Goal: Information Seeking & Learning: Learn about a topic

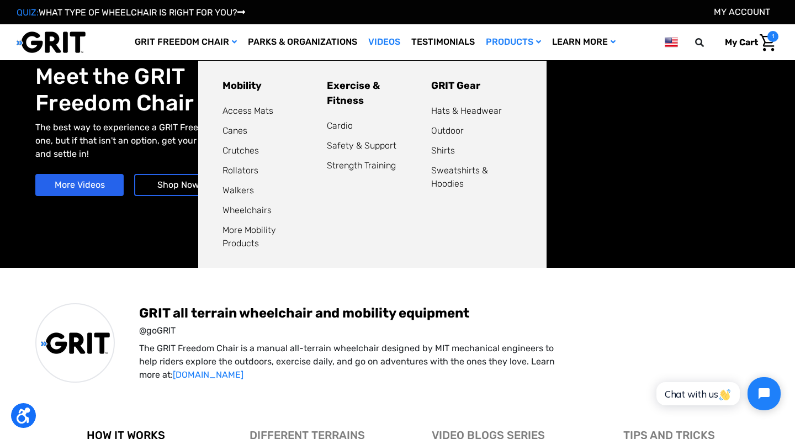
click at [508, 38] on link "Products" at bounding box center [514, 42] width 66 height 36
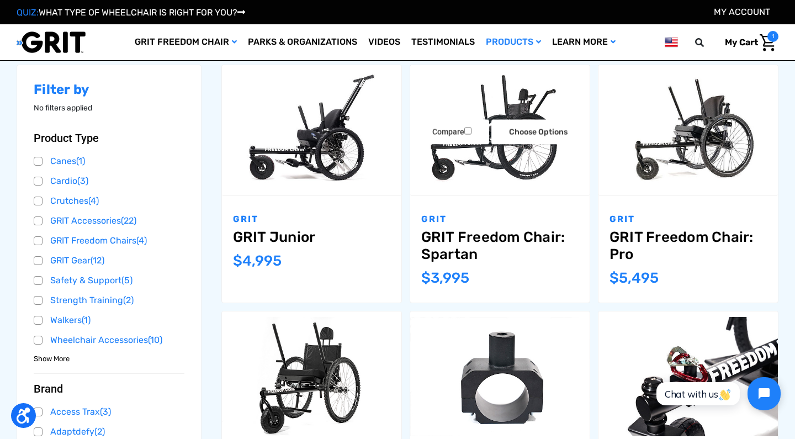
click at [490, 154] on img "GRIT Freedom Chair: Spartan,$3,995.00\a" at bounding box center [500, 130] width 180 height 120
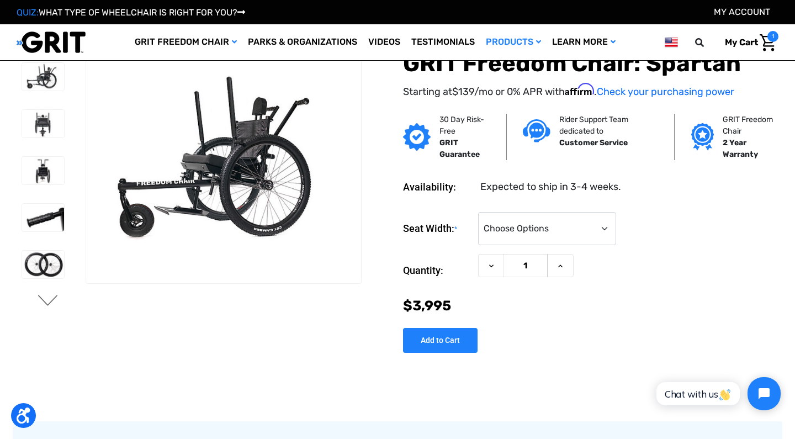
click at [46, 299] on button "Next" at bounding box center [47, 301] width 23 height 13
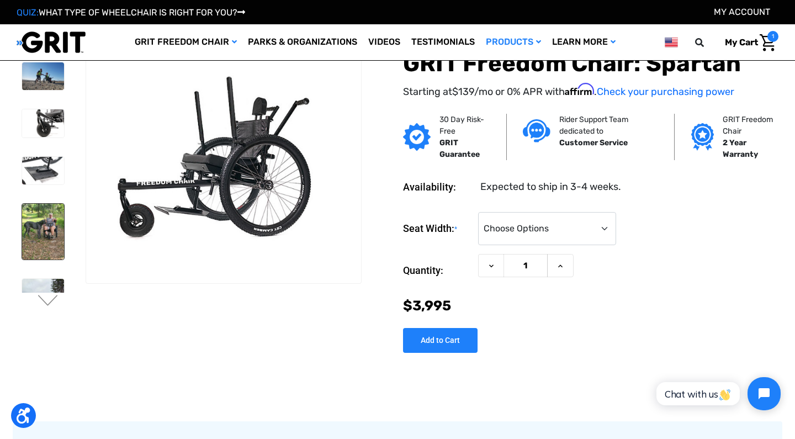
click at [38, 239] on img at bounding box center [43, 232] width 42 height 56
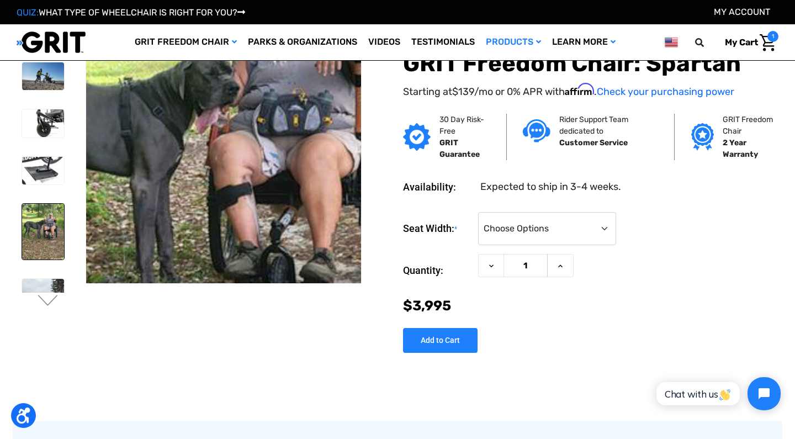
click at [244, 136] on img at bounding box center [203, 204] width 530 height 707
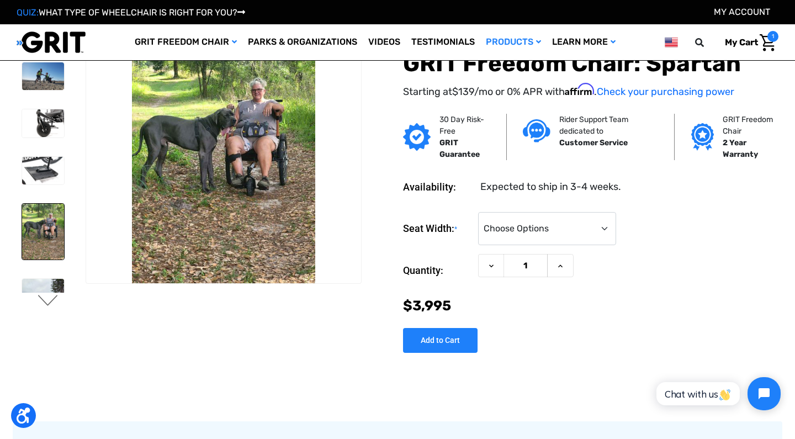
click at [49, 302] on button "Next" at bounding box center [47, 301] width 23 height 13
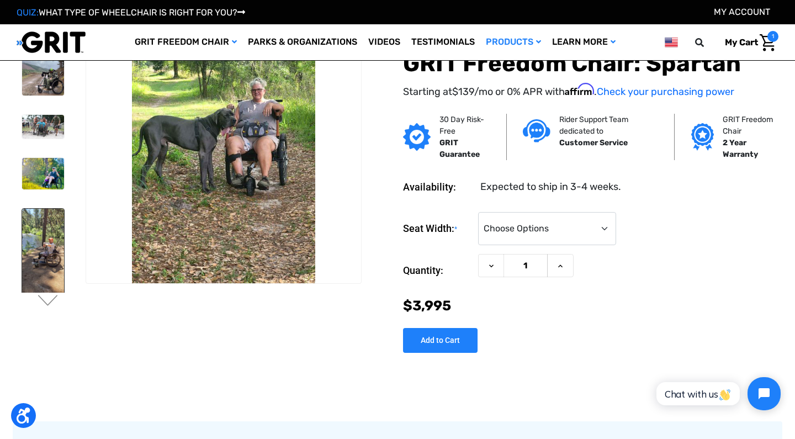
click at [47, 223] on img at bounding box center [43, 252] width 42 height 86
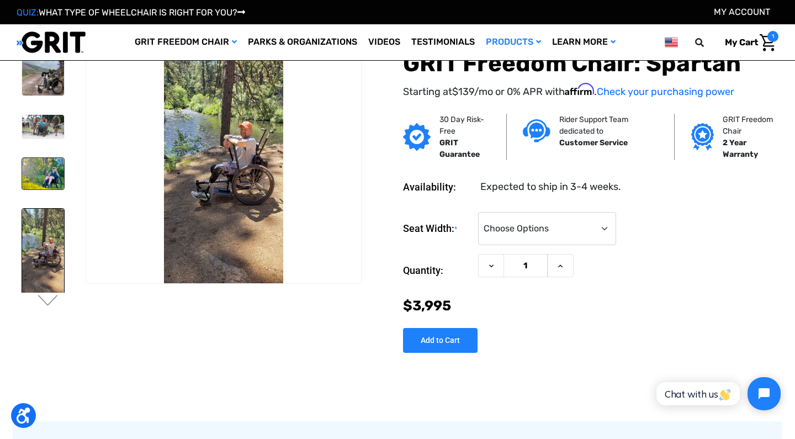
click at [35, 171] on img at bounding box center [43, 173] width 42 height 31
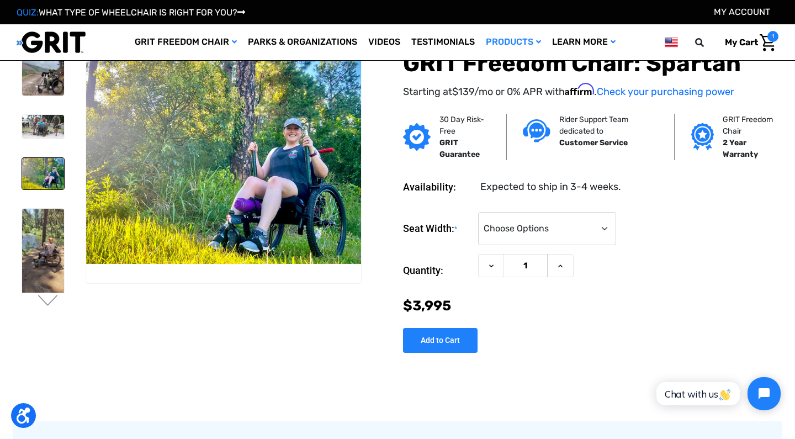
click at [35, 171] on img at bounding box center [43, 173] width 42 height 31
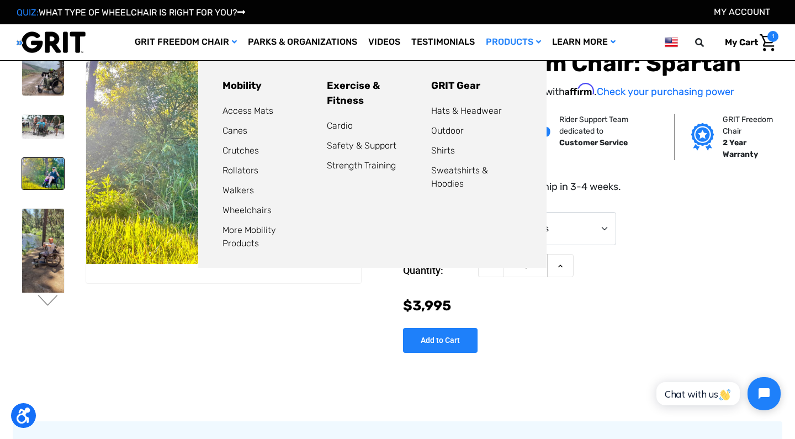
click at [507, 42] on link "Products" at bounding box center [514, 42] width 66 height 36
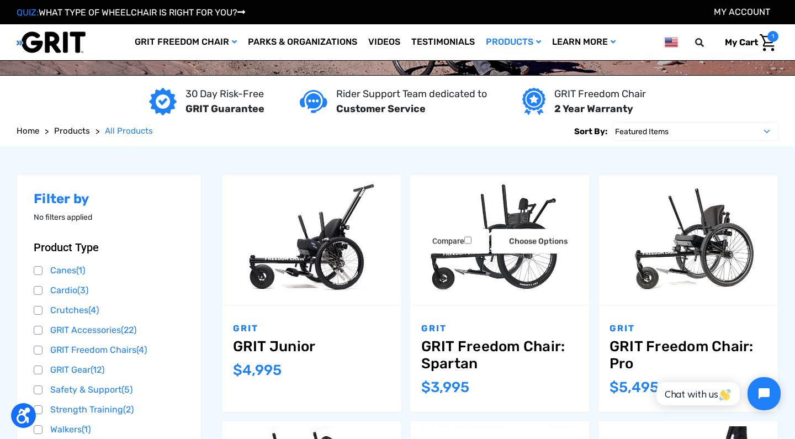
click at [480, 267] on img "GRIT Freedom Chair: Spartan,$3,995.00\a" at bounding box center [500, 240] width 180 height 120
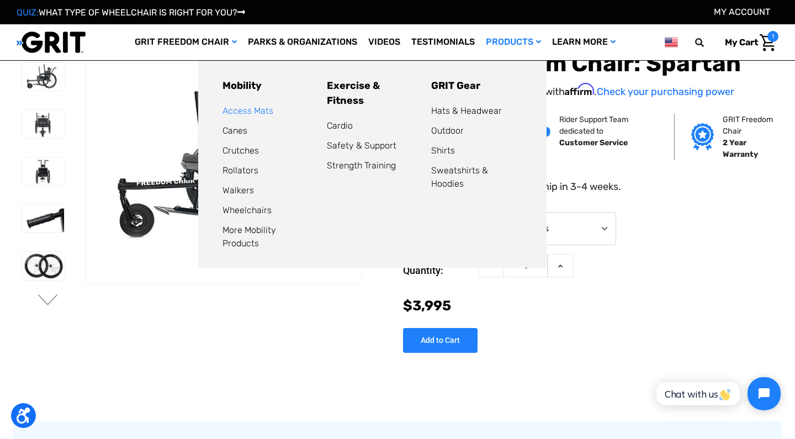
click at [244, 109] on link "Access Mats" at bounding box center [248, 111] width 51 height 10
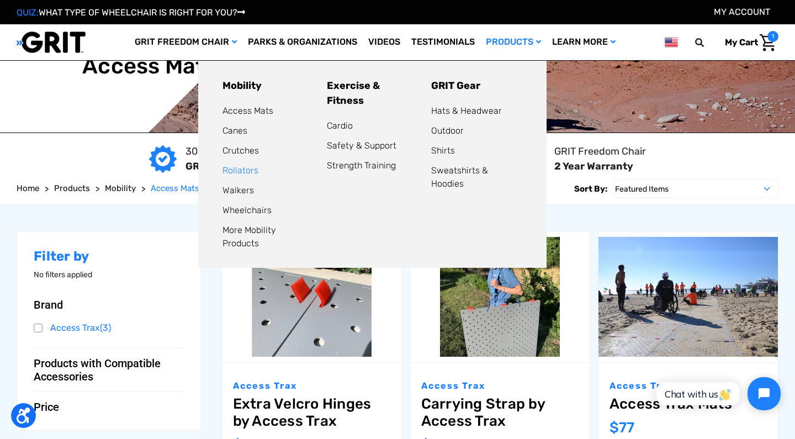
click at [234, 168] on link "Rollators" at bounding box center [241, 170] width 36 height 10
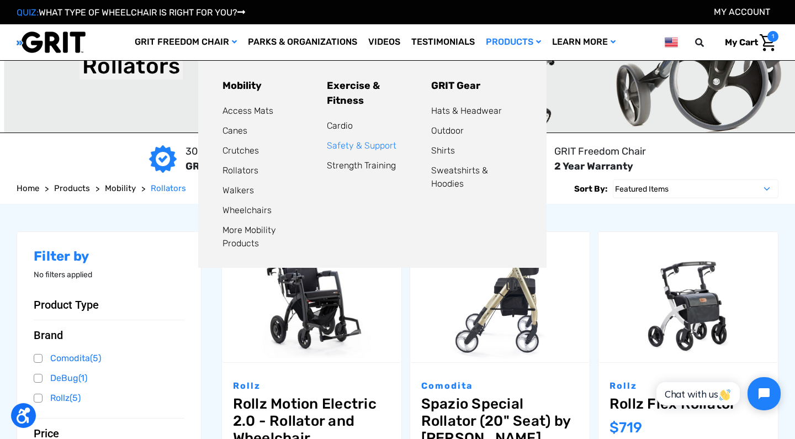
click at [366, 140] on link "Safety & Support" at bounding box center [362, 145] width 70 height 10
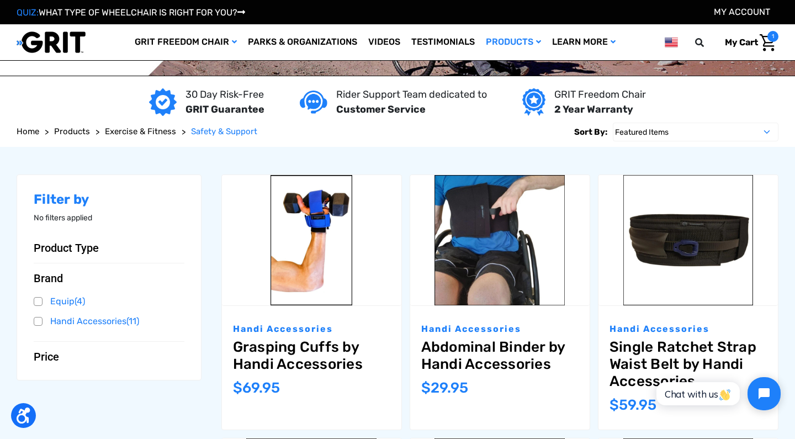
scroll to position [57, 0]
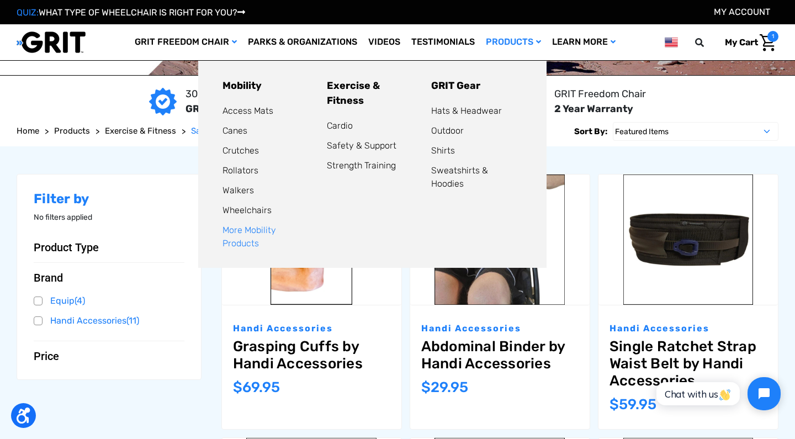
click at [239, 231] on link "More Mobility Products" at bounding box center [250, 237] width 54 height 24
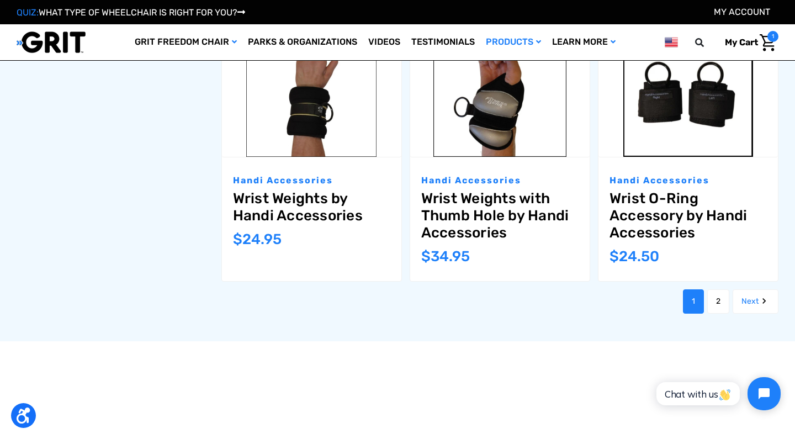
scroll to position [1254, 0]
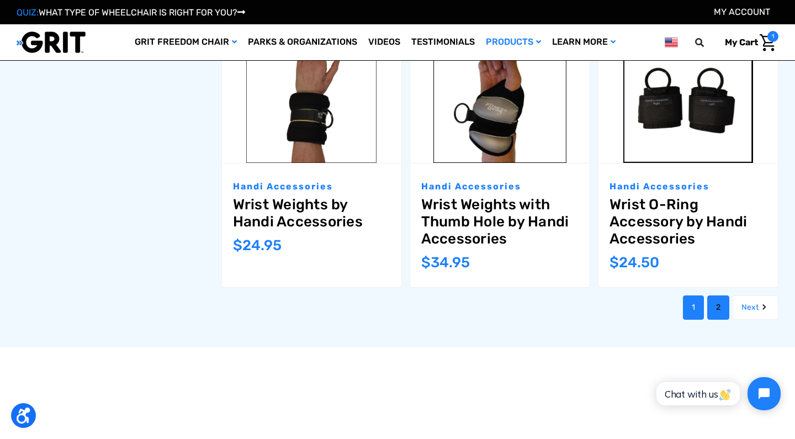
click at [714, 306] on link "2" at bounding box center [719, 308] width 22 height 24
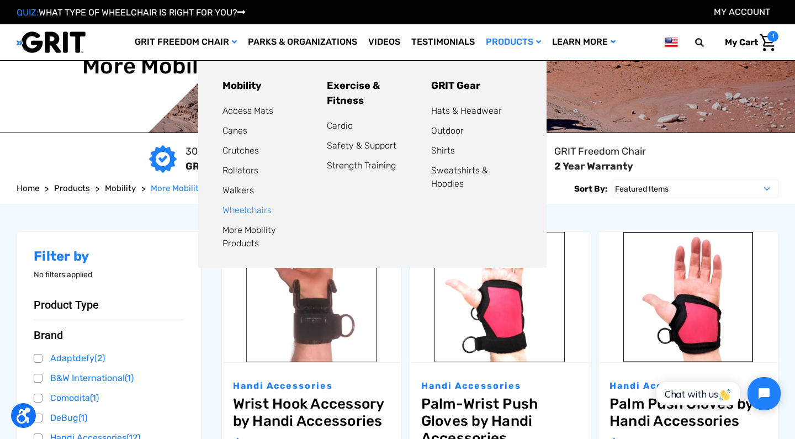
click at [256, 209] on link "Wheelchairs" at bounding box center [247, 210] width 49 height 10
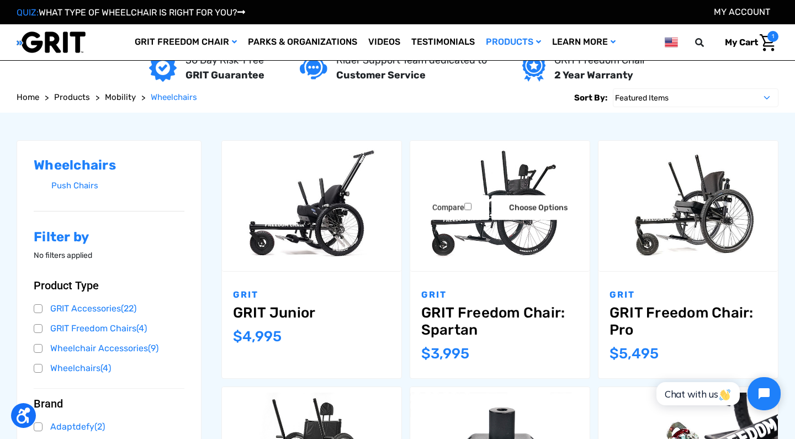
scroll to position [92, 0]
click at [491, 233] on img "GRIT Freedom Chair: Spartan,$3,995.00\a" at bounding box center [500, 205] width 180 height 120
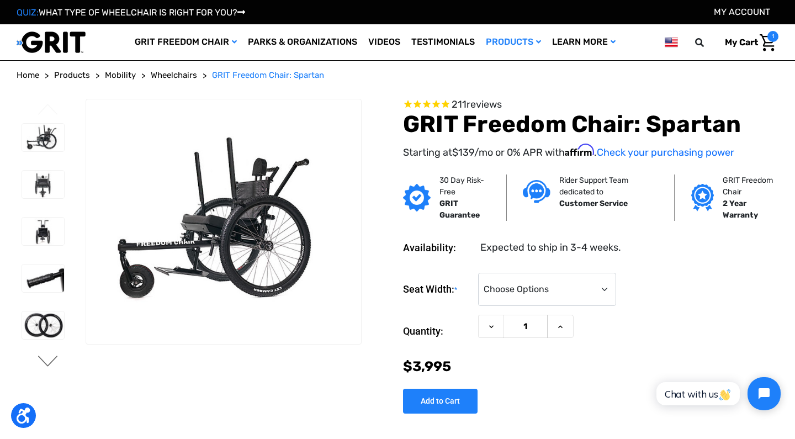
click at [51, 358] on button "Next" at bounding box center [47, 362] width 23 height 13
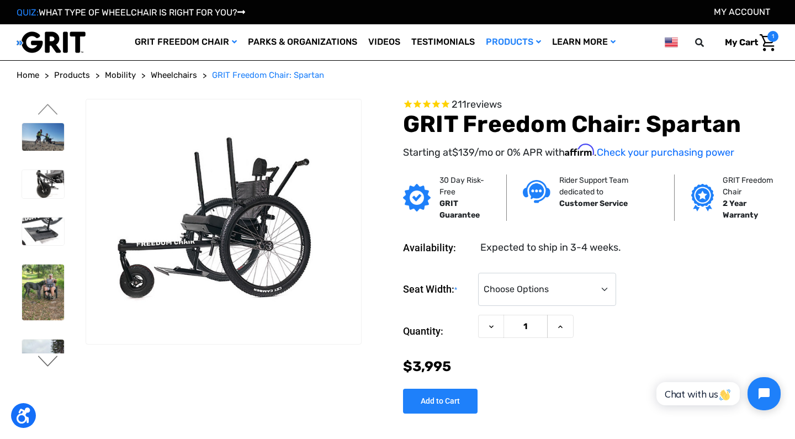
click at [51, 358] on button "Next" at bounding box center [47, 362] width 23 height 13
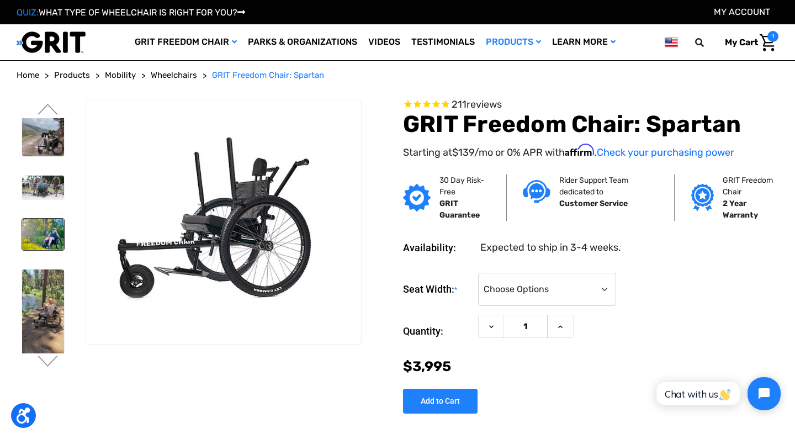
click at [44, 232] on img at bounding box center [43, 234] width 42 height 31
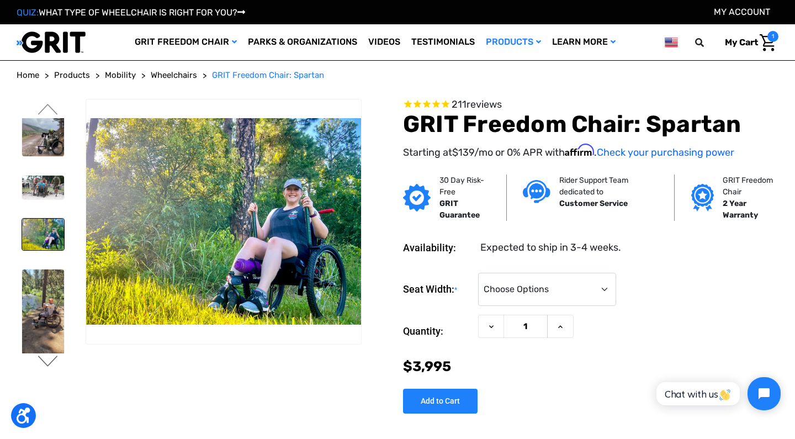
click at [48, 359] on button "Next" at bounding box center [47, 362] width 23 height 13
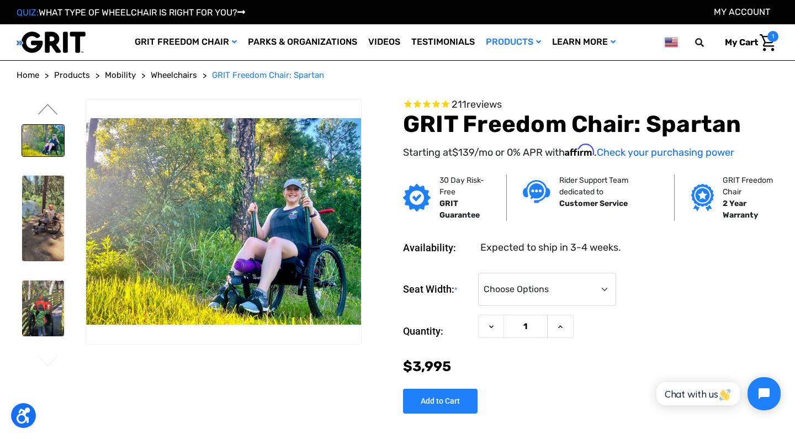
click at [48, 359] on button "Next" at bounding box center [47, 362] width 23 height 13
click at [43, 310] on img at bounding box center [43, 309] width 42 height 56
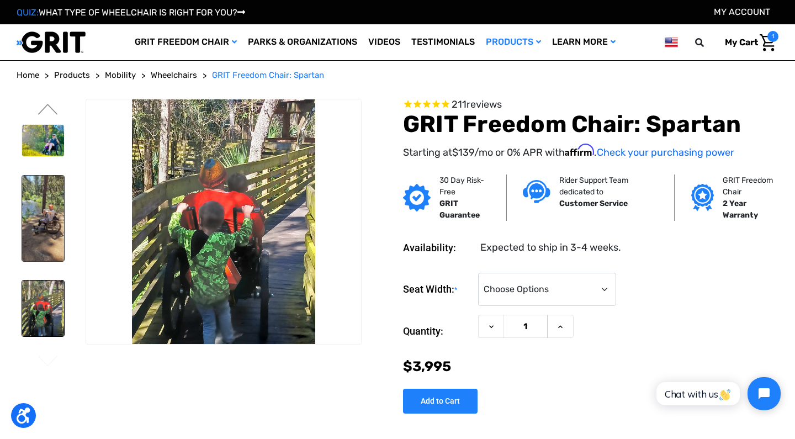
click at [46, 230] on img at bounding box center [43, 219] width 42 height 86
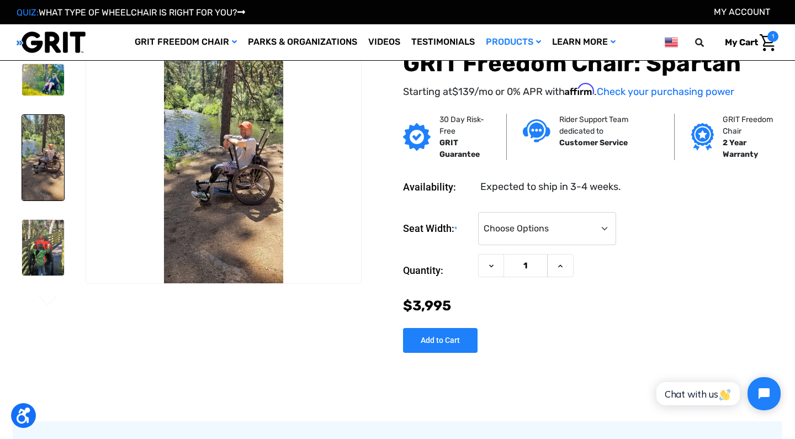
click at [46, 156] on img at bounding box center [43, 158] width 42 height 86
click at [40, 75] on img at bounding box center [43, 79] width 42 height 31
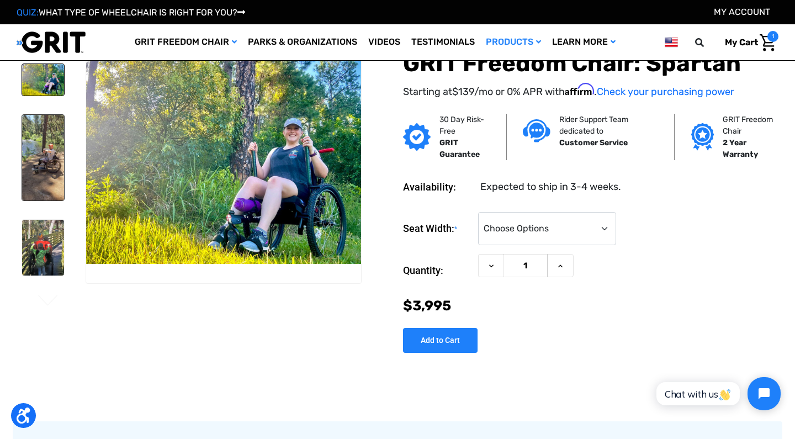
click at [47, 170] on img at bounding box center [43, 158] width 42 height 86
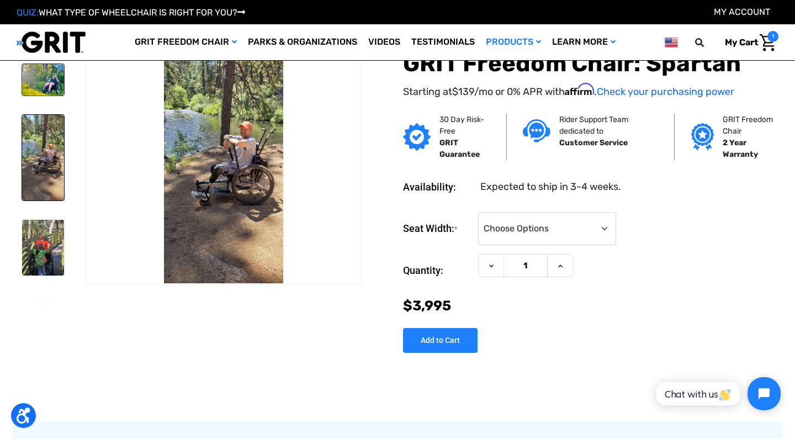
click at [47, 80] on img at bounding box center [43, 79] width 42 height 31
